Goal: Transaction & Acquisition: Register for event/course

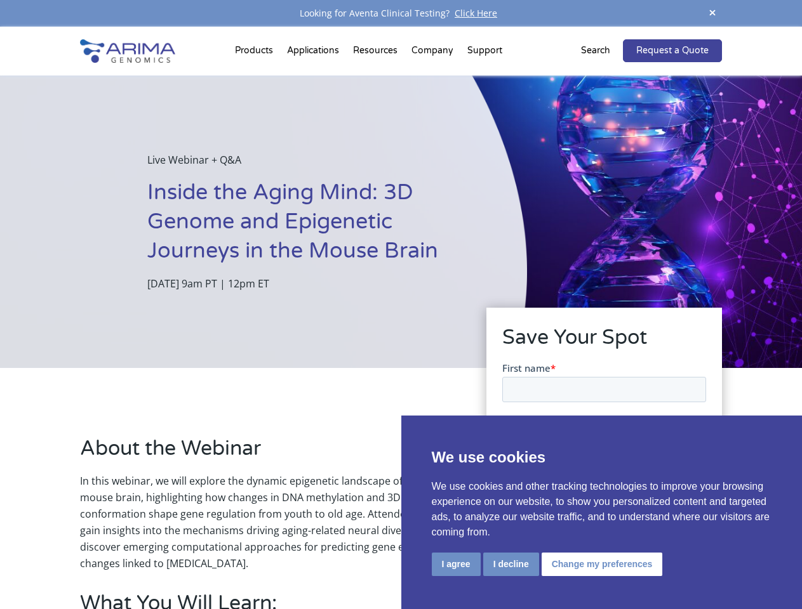
click at [401, 305] on div "Live Webinar + Q&A Inside the Aging Mind: 3D Genome and Epigenetic Journeys in …" at bounding box center [263, 222] width 527 height 293
click at [456, 564] on button "I agree" at bounding box center [456, 564] width 49 height 23
click at [510, 564] on form "First name * Last name * Work Email * Organization Register Now" at bounding box center [603, 489] width 204 height 256
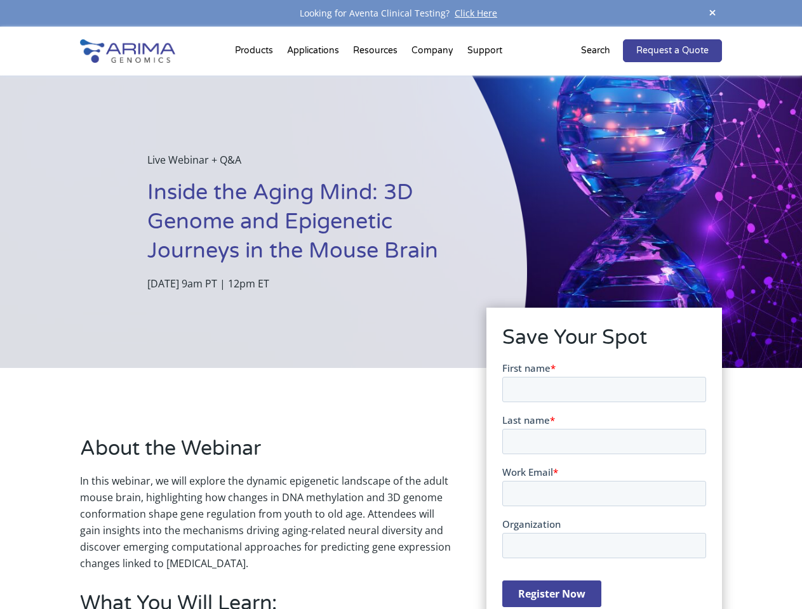
click at [599, 564] on form "First name * Last name * Work Email * Organization Register Now" at bounding box center [603, 489] width 204 height 256
click at [712, 13] on span at bounding box center [712, 13] width 19 height 17
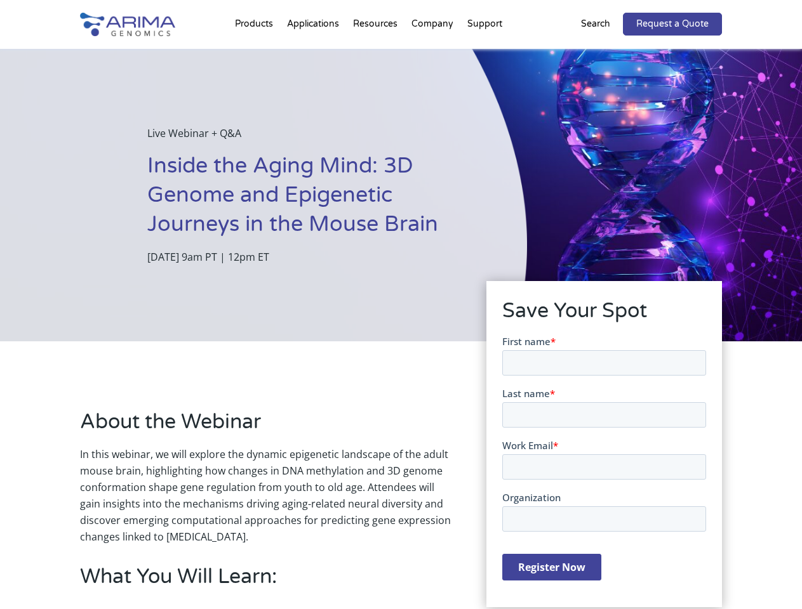
click at [401, 318] on div "Live Webinar + Q&A Inside the Aging Mind: 3D Genome and Epigenetic Journeys in …" at bounding box center [263, 195] width 527 height 293
click at [256, 53] on div "Live Webinar + Q&A Inside the Aging Mind: 3D Genome and Epigenetic Journeys in …" at bounding box center [263, 195] width 527 height 293
click at [376, 53] on div "Live Webinar + Q&A Inside the Aging Mind: 3D Genome and Epigenetic Journeys in …" at bounding box center [263, 195] width 527 height 293
click at [433, 53] on div "Live Webinar + Q&A Inside the Aging Mind: 3D Genome and Epigenetic Journeys in …" at bounding box center [263, 195] width 527 height 293
click at [484, 53] on div "Live Webinar + Q&A Inside the Aging Mind: 3D Genome and Epigenetic Journeys in …" at bounding box center [263, 195] width 527 height 293
